Goal: Transaction & Acquisition: Purchase product/service

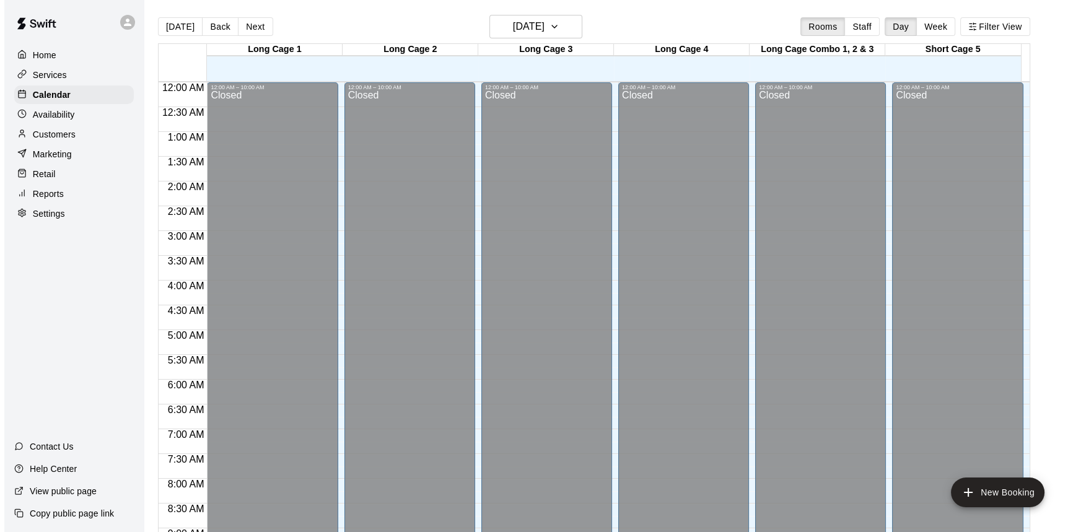
scroll to position [725, 0]
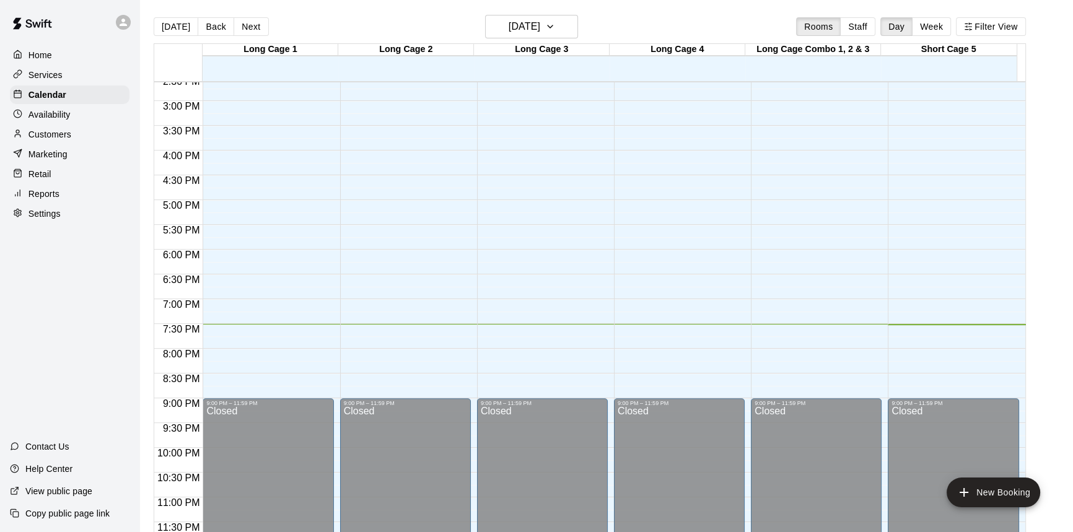
click at [75, 179] on div "Retail" at bounding box center [70, 174] width 120 height 19
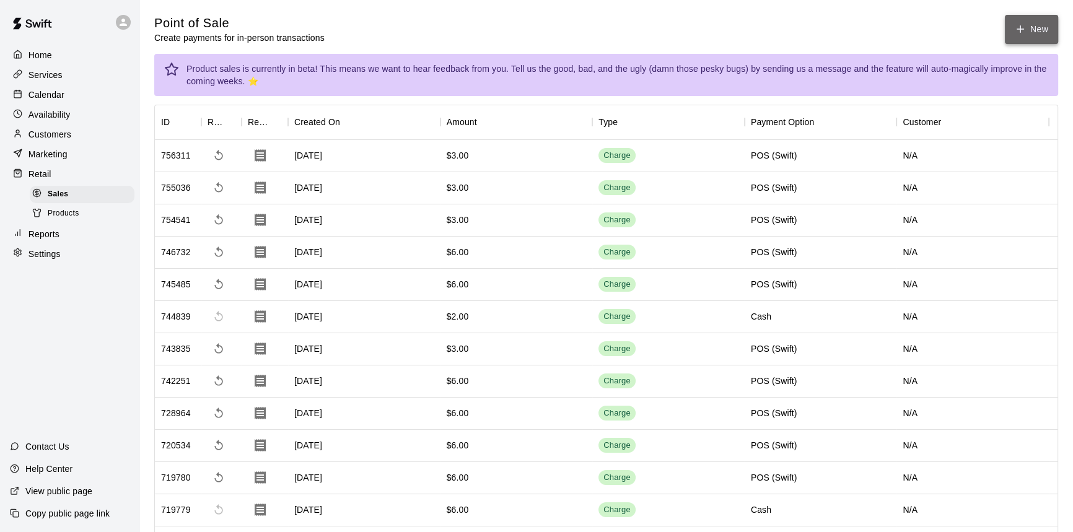
click at [1022, 19] on button "New" at bounding box center [1031, 29] width 53 height 29
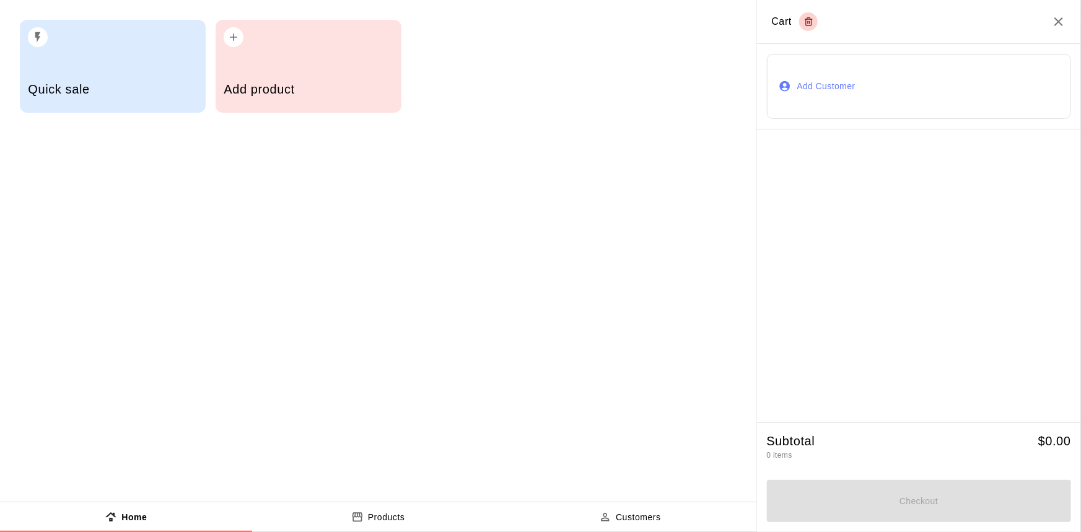
click at [372, 62] on div "Add product" at bounding box center [309, 66] width 186 height 93
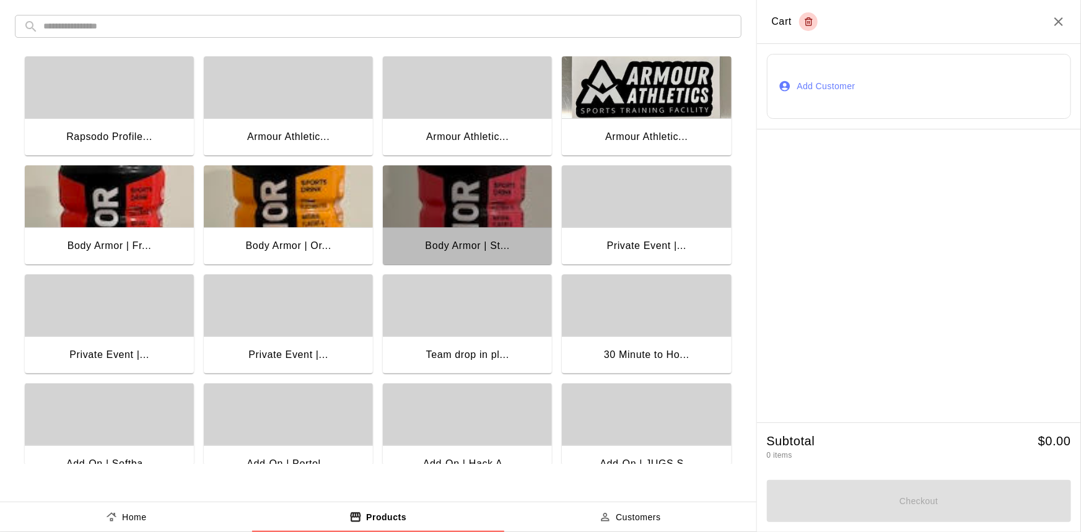
click at [485, 188] on img "button" at bounding box center [467, 196] width 169 height 62
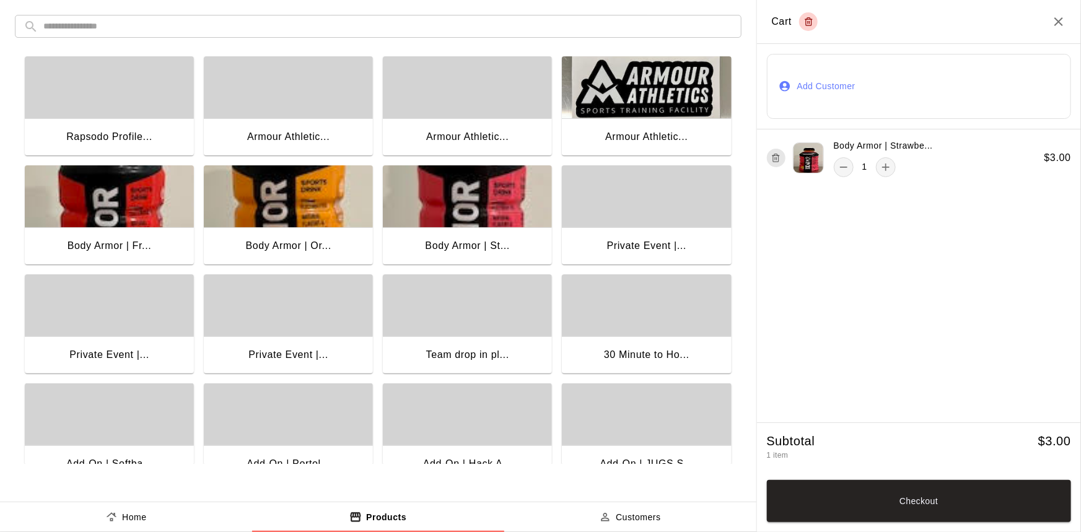
click at [842, 498] on button "Checkout" at bounding box center [919, 501] width 305 height 42
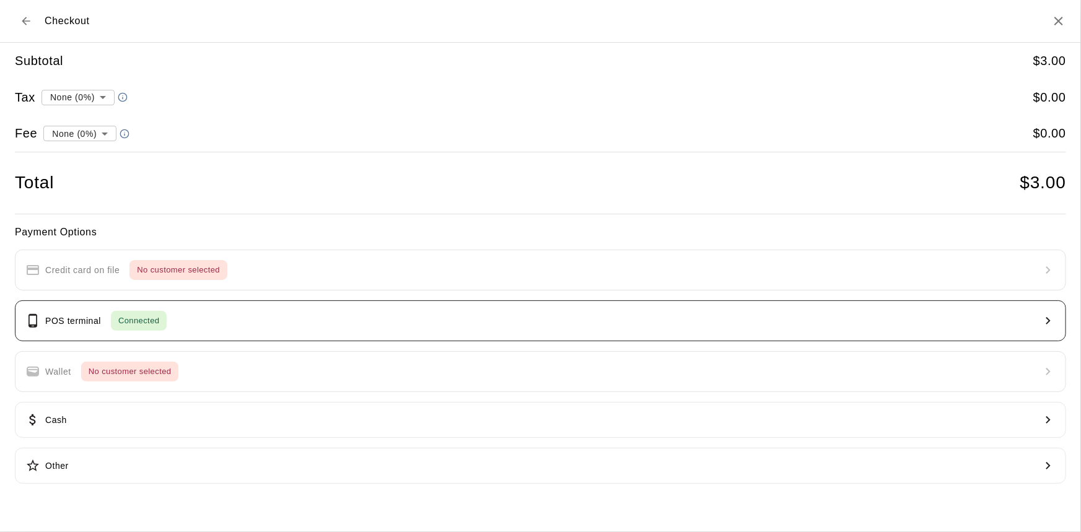
click at [343, 322] on button "POS terminal Connected" at bounding box center [540, 320] width 1051 height 41
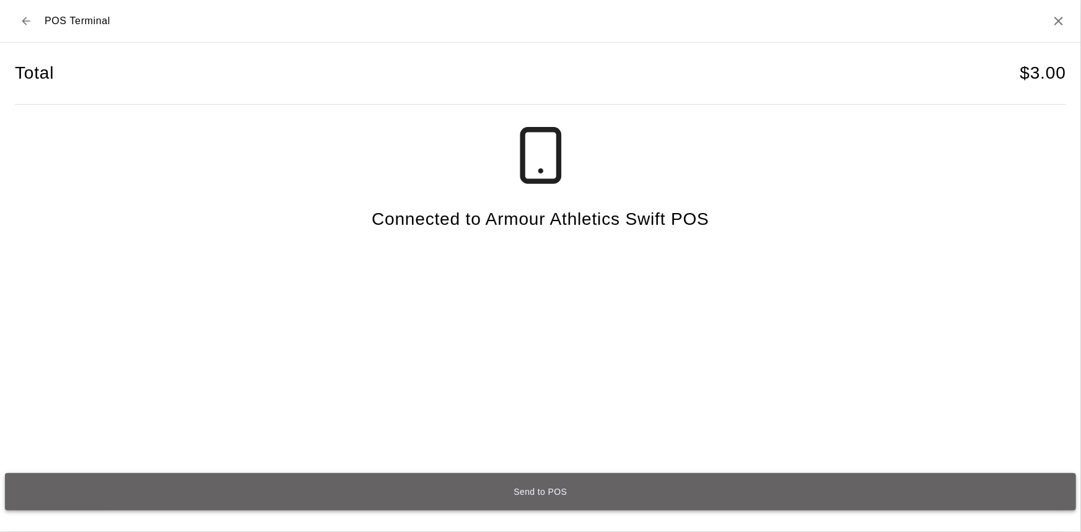
click at [548, 494] on button "Send to POS" at bounding box center [540, 491] width 1071 height 37
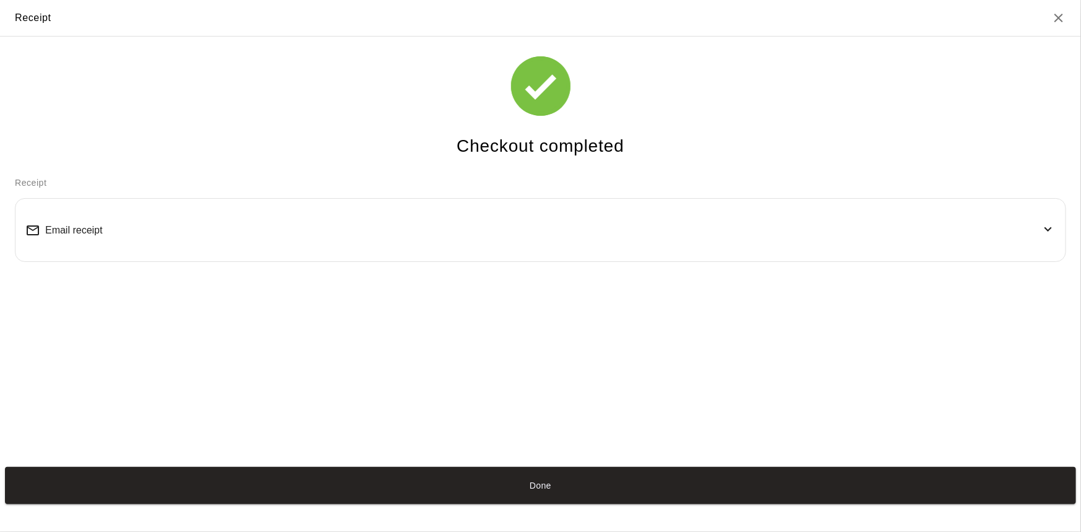
drag, startPoint x: 543, startPoint y: 496, endPoint x: 558, endPoint y: 484, distance: 19.0
click at [543, 496] on button "Done" at bounding box center [540, 485] width 1071 height 37
click at [559, 488] on button "Done" at bounding box center [540, 485] width 1071 height 37
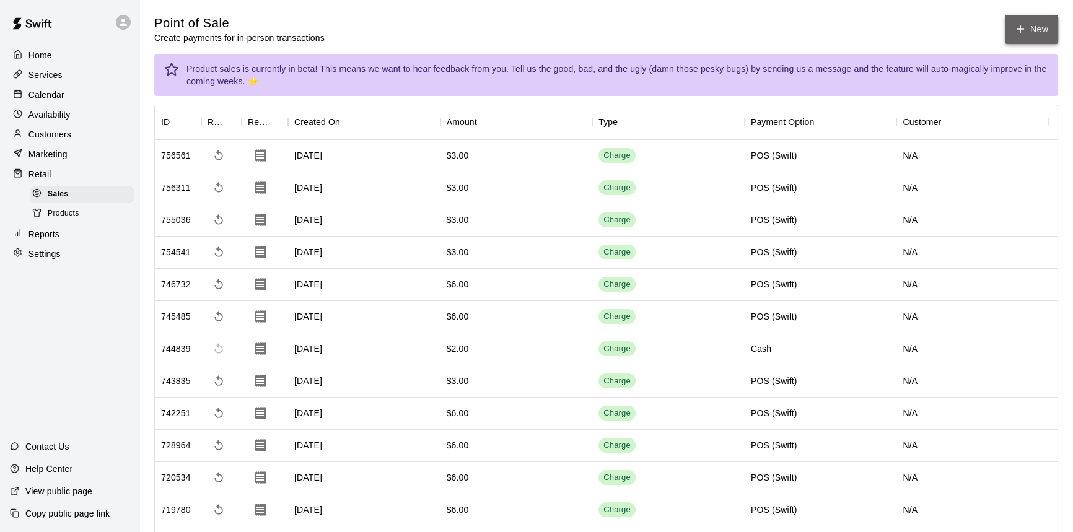
click at [1051, 27] on button "New" at bounding box center [1031, 29] width 53 height 29
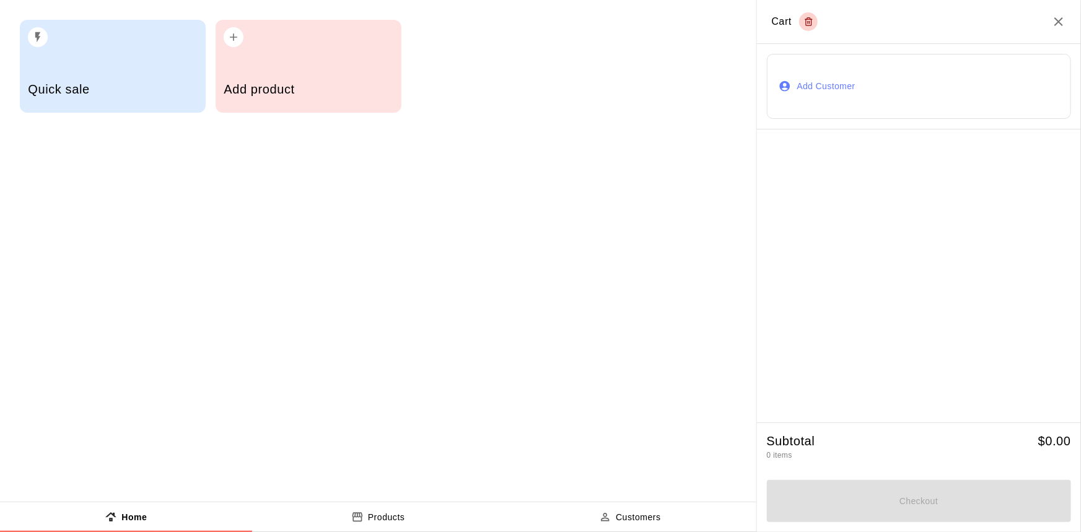
click at [365, 66] on div "Add product" at bounding box center [309, 66] width 186 height 93
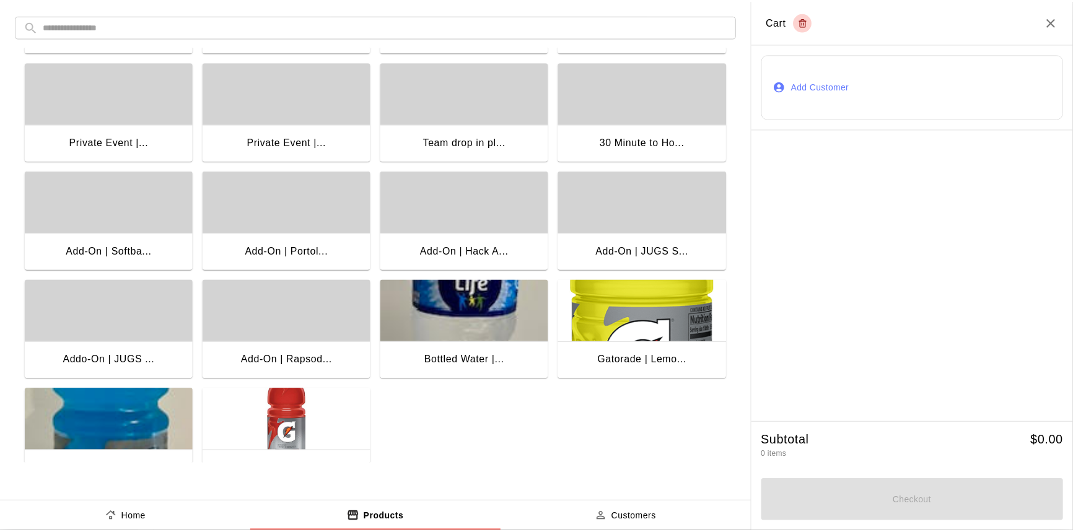
scroll to position [225, 0]
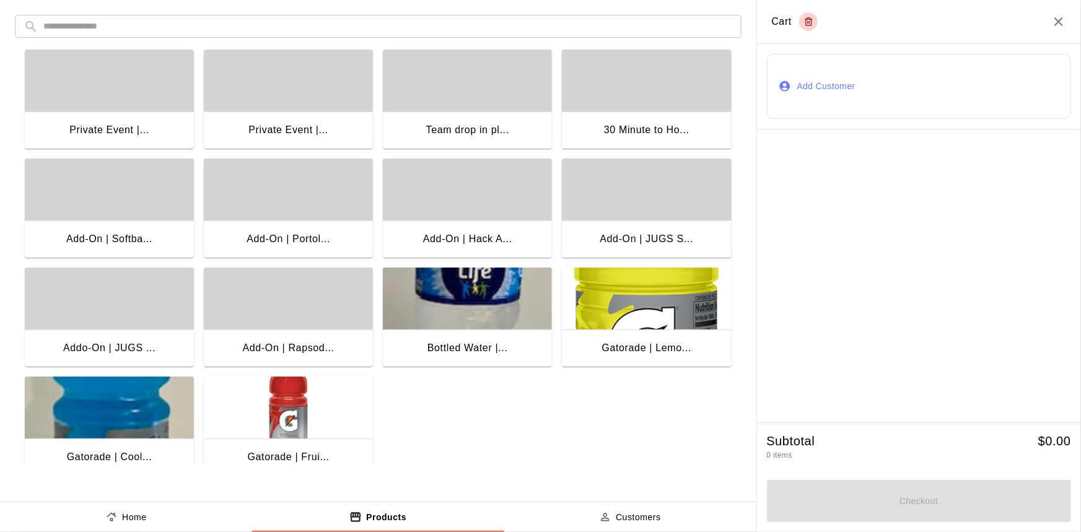
click at [498, 311] on img "button" at bounding box center [467, 299] width 169 height 62
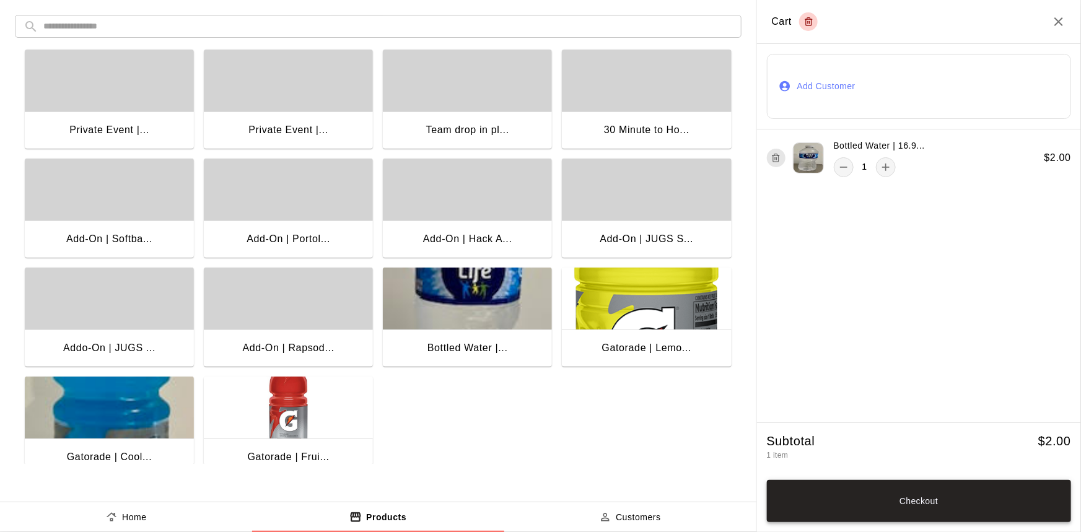
click at [941, 492] on button "Checkout" at bounding box center [919, 501] width 305 height 42
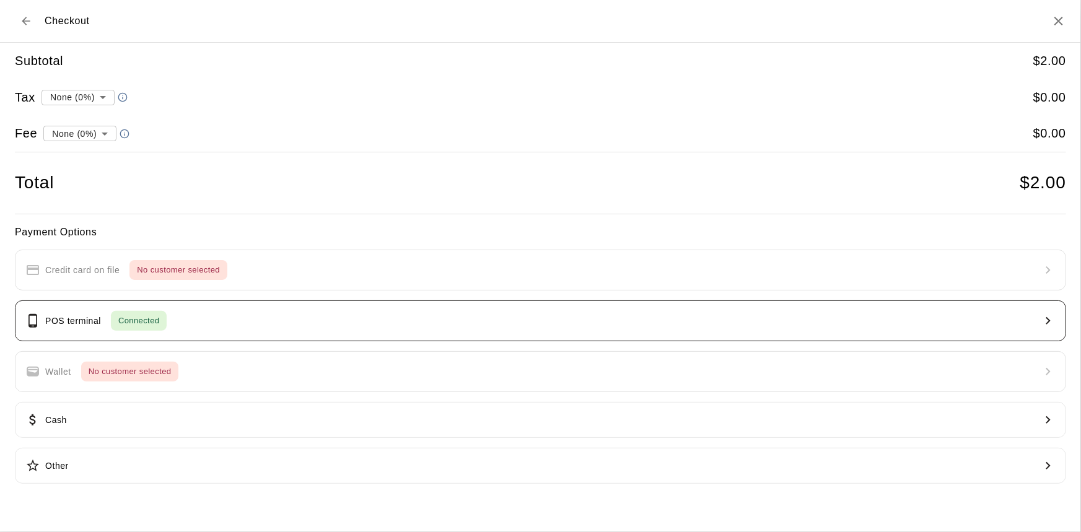
click at [82, 317] on p "POS terminal" at bounding box center [73, 321] width 56 height 13
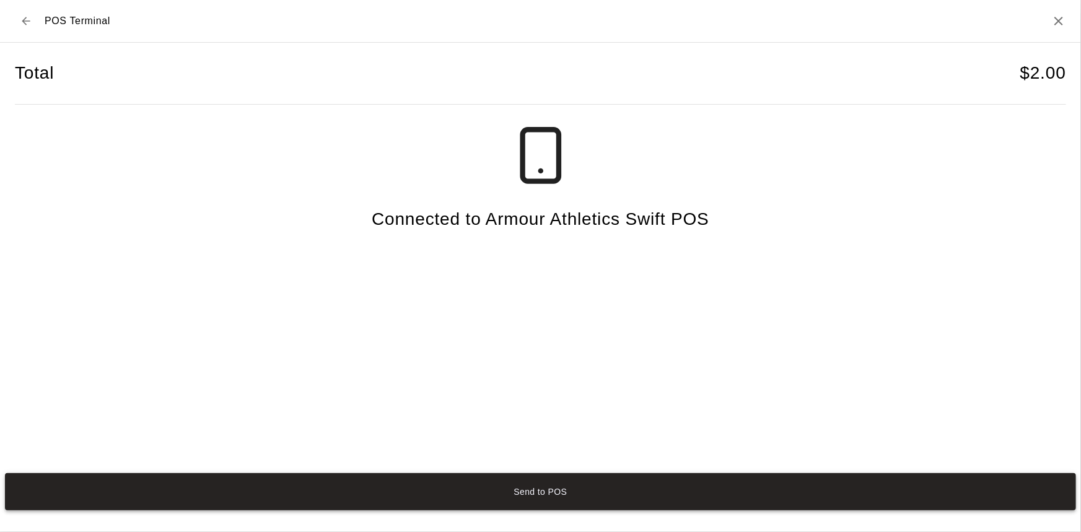
click at [608, 486] on button "Send to POS" at bounding box center [540, 491] width 1071 height 37
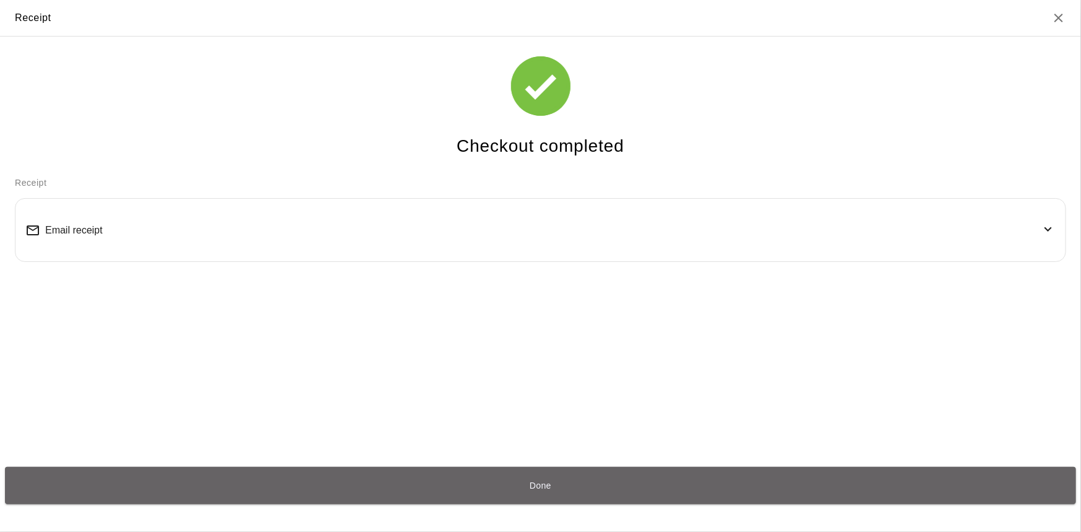
click at [574, 499] on button "Done" at bounding box center [540, 485] width 1071 height 37
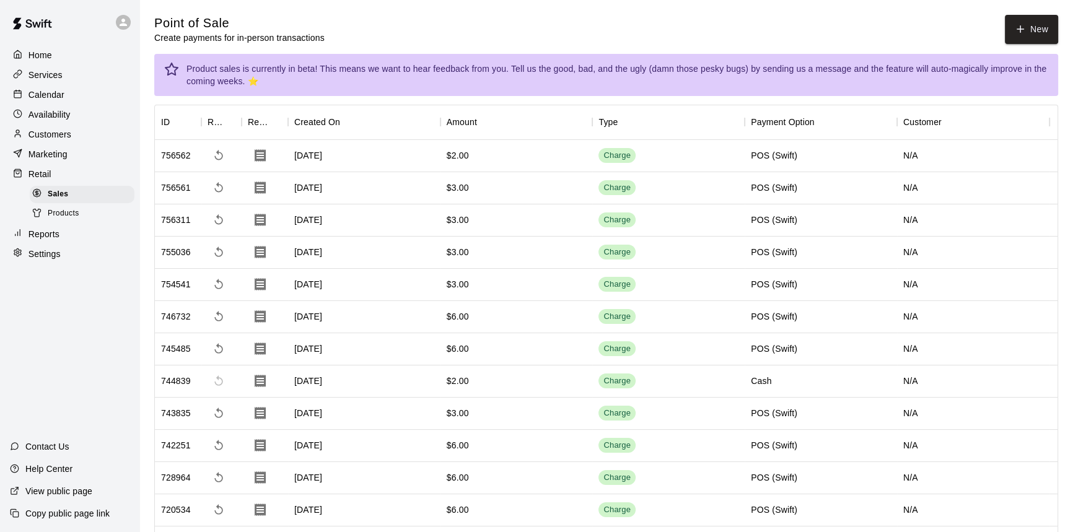
drag, startPoint x: 47, startPoint y: 94, endPoint x: 35, endPoint y: 98, distance: 12.5
click at [47, 94] on p "Calendar" at bounding box center [46, 95] width 36 height 12
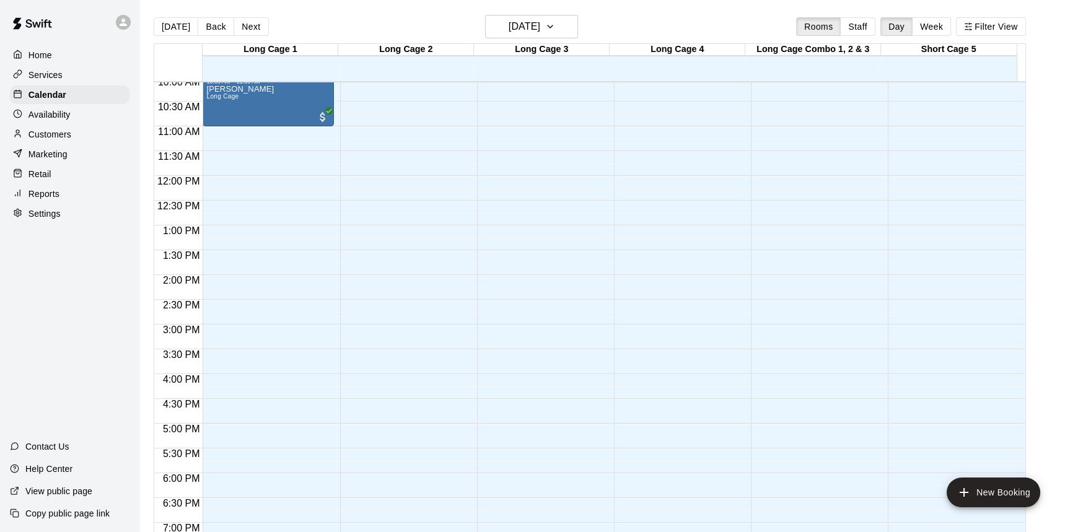
scroll to position [613, 0]
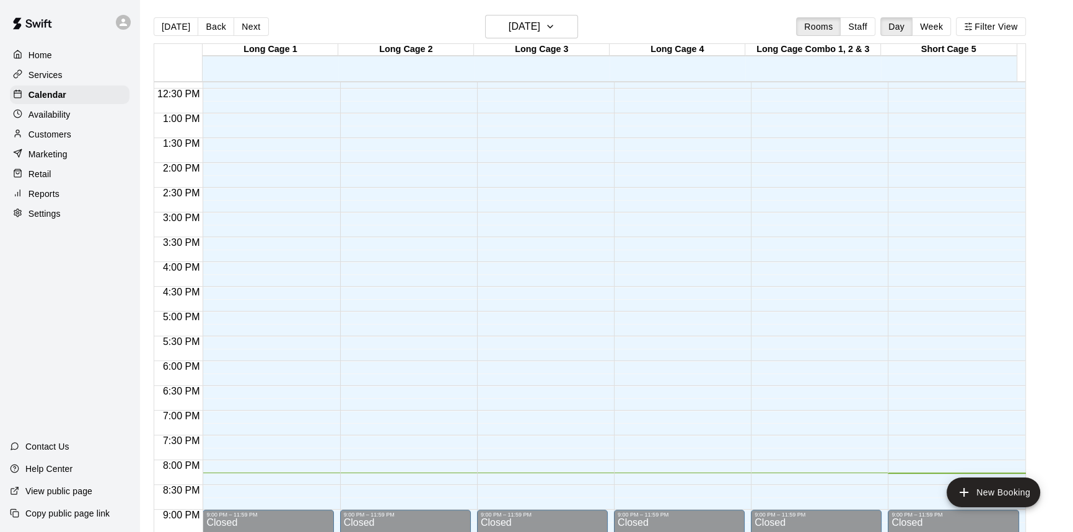
drag, startPoint x: 706, startPoint y: 388, endPoint x: 1047, endPoint y: 186, distance: 396.6
click at [1047, 186] on main "[DATE] Back [DATE][DATE] Rooms Staff Day Week Filter View Long Cage 1 14 Thu Lo…" at bounding box center [606, 281] width 924 height 532
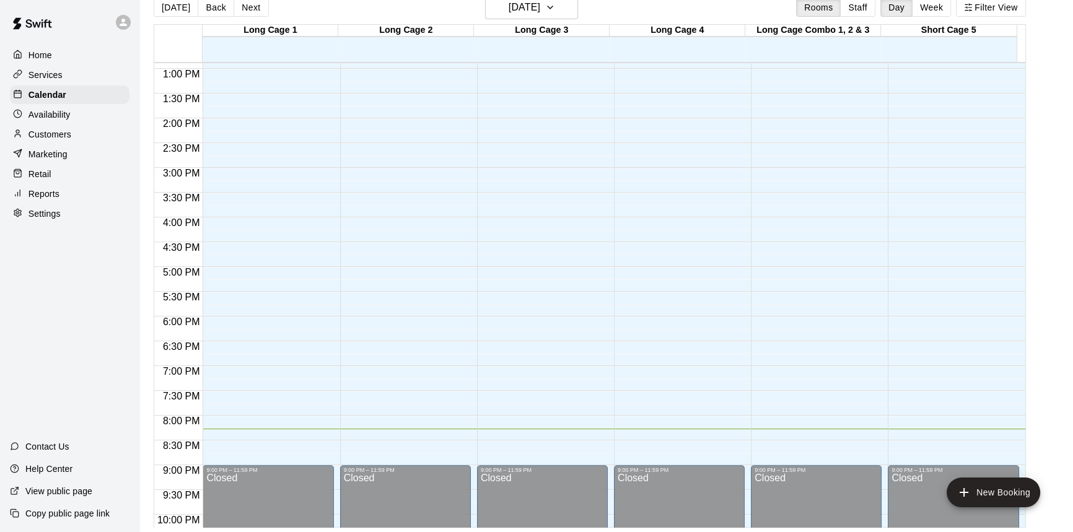
scroll to position [725, 0]
